Goal: Transaction & Acquisition: Purchase product/service

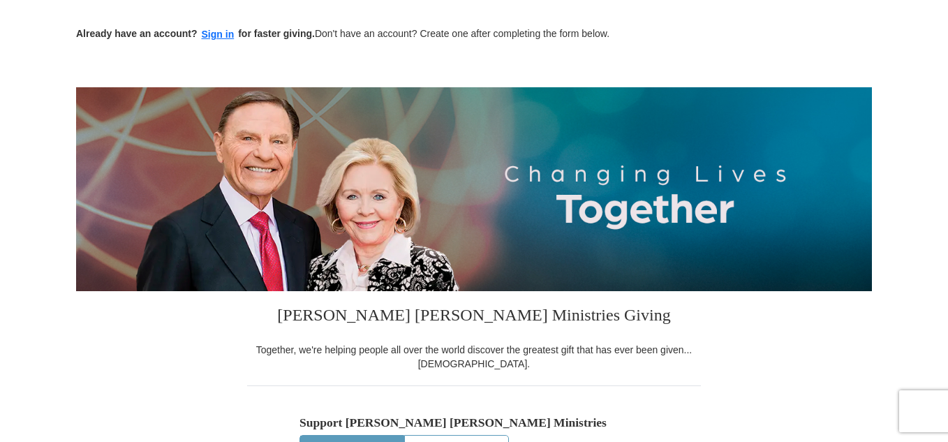
scroll to position [56, 0]
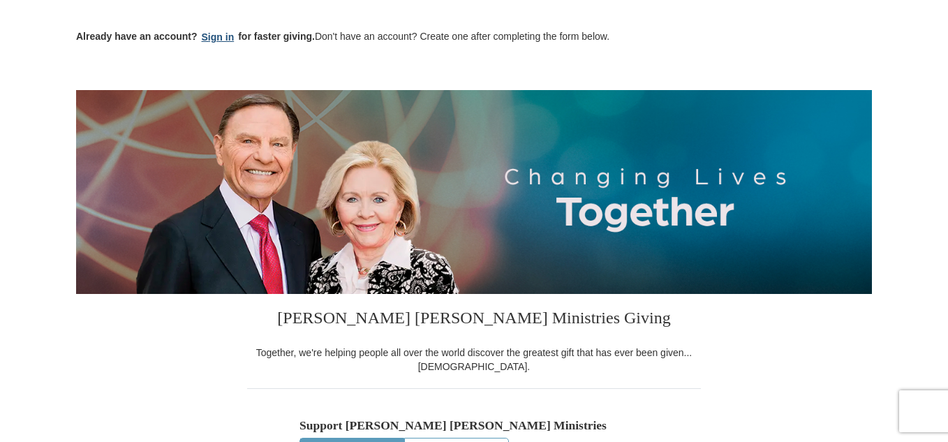
click at [228, 42] on button "Sign in" at bounding box center [218, 37] width 41 height 16
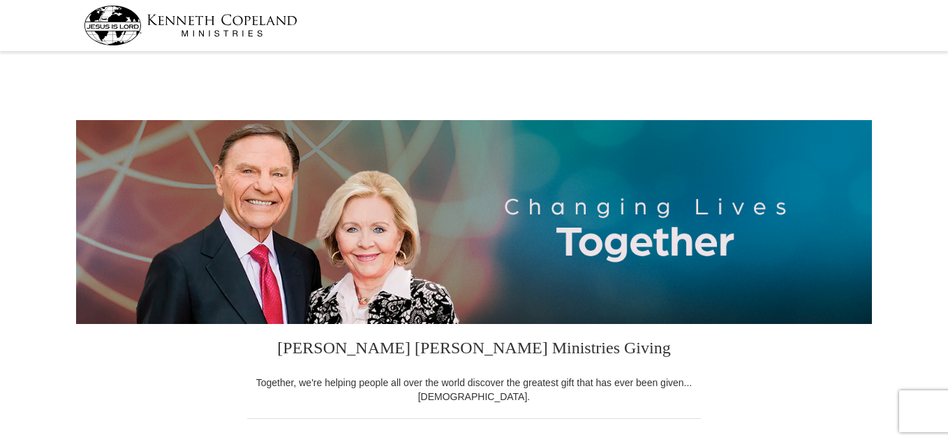
select select "FL"
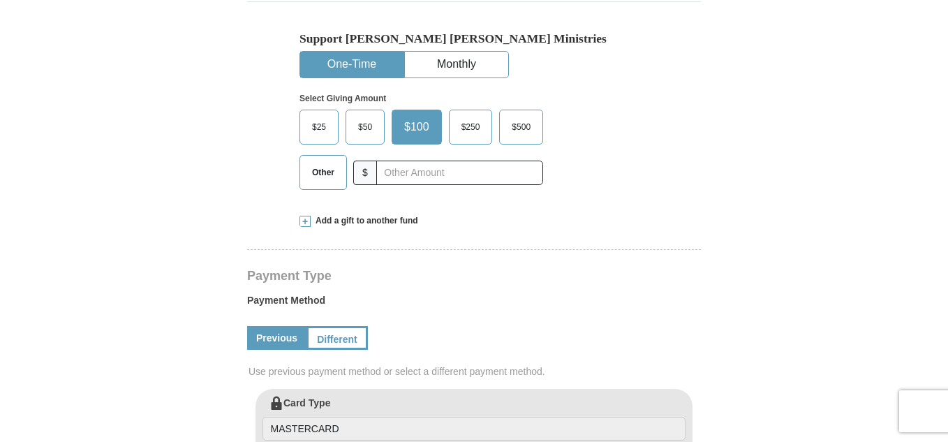
scroll to position [409, 0]
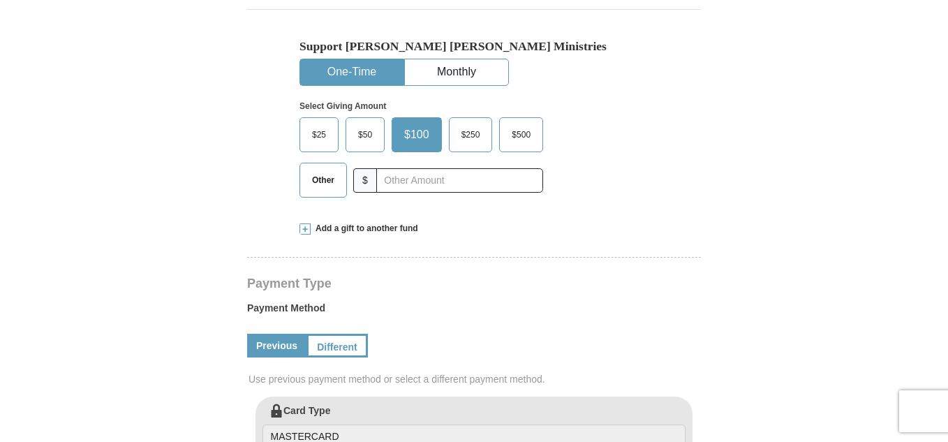
click at [317, 193] on label "Other" at bounding box center [323, 180] width 46 height 34
click at [0, 0] on input "Other" at bounding box center [0, 0] width 0 height 0
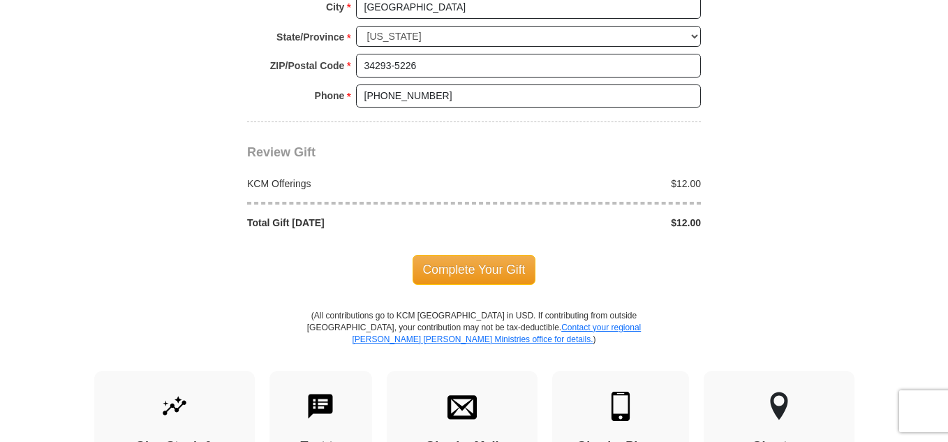
scroll to position [1201, 0]
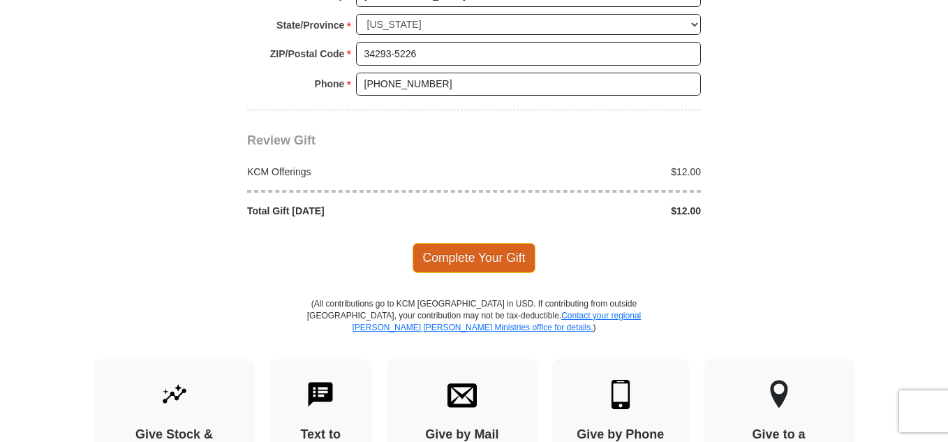
type input "12"
click at [508, 251] on span "Complete Your Gift" at bounding box center [475, 257] width 124 height 29
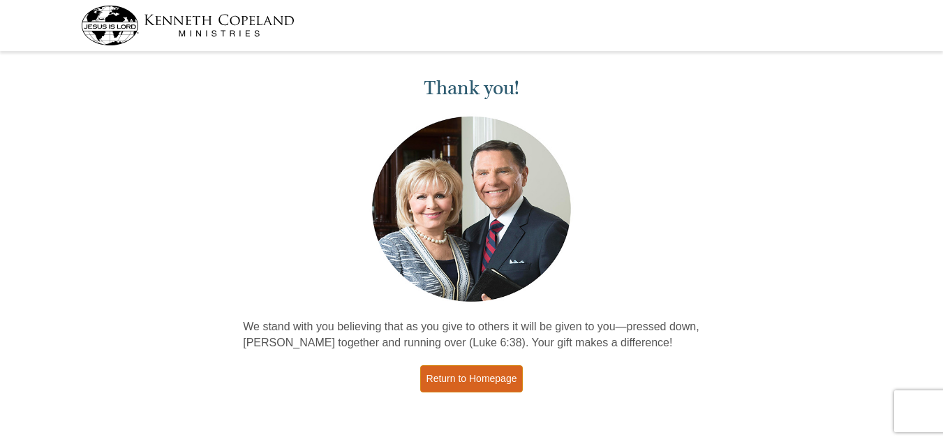
click at [489, 381] on link "Return to Homepage" at bounding box center [471, 378] width 103 height 27
